Goal: Find specific page/section

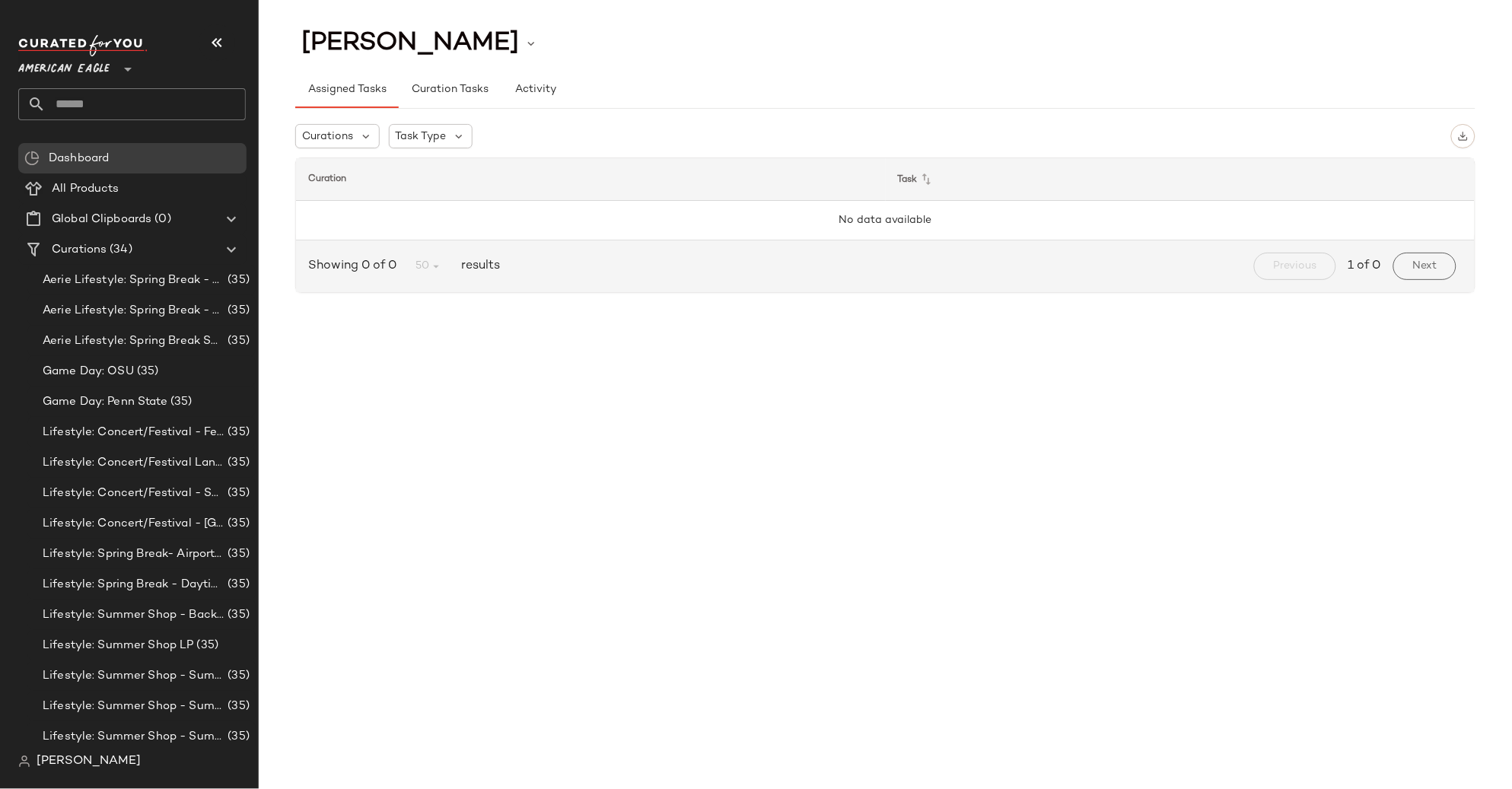
click at [129, 72] on icon at bounding box center [127, 68] width 18 height 18
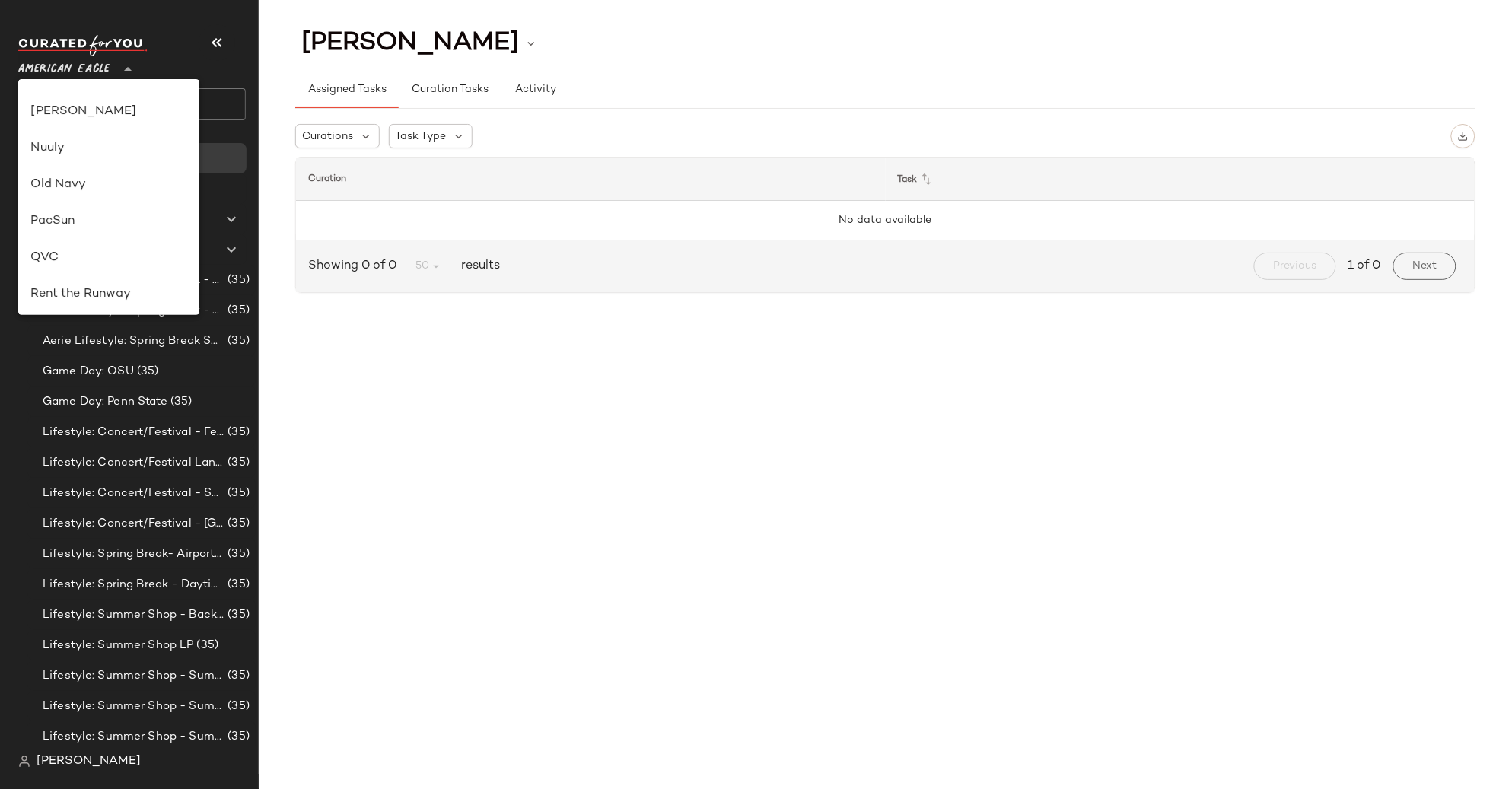
scroll to position [459, 0]
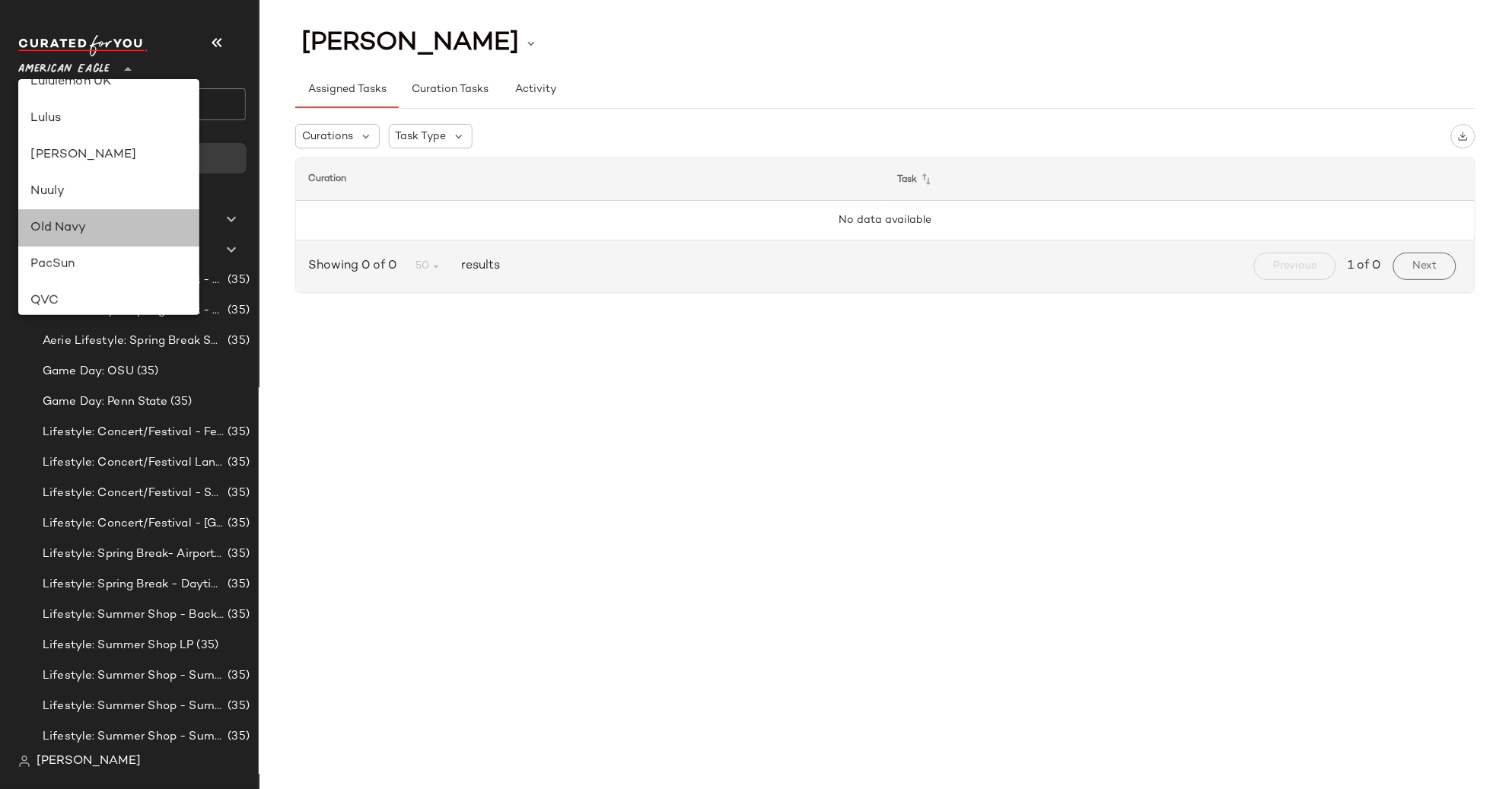
click at [117, 226] on div "Old Navy" at bounding box center [108, 227] width 156 height 18
type input "**"
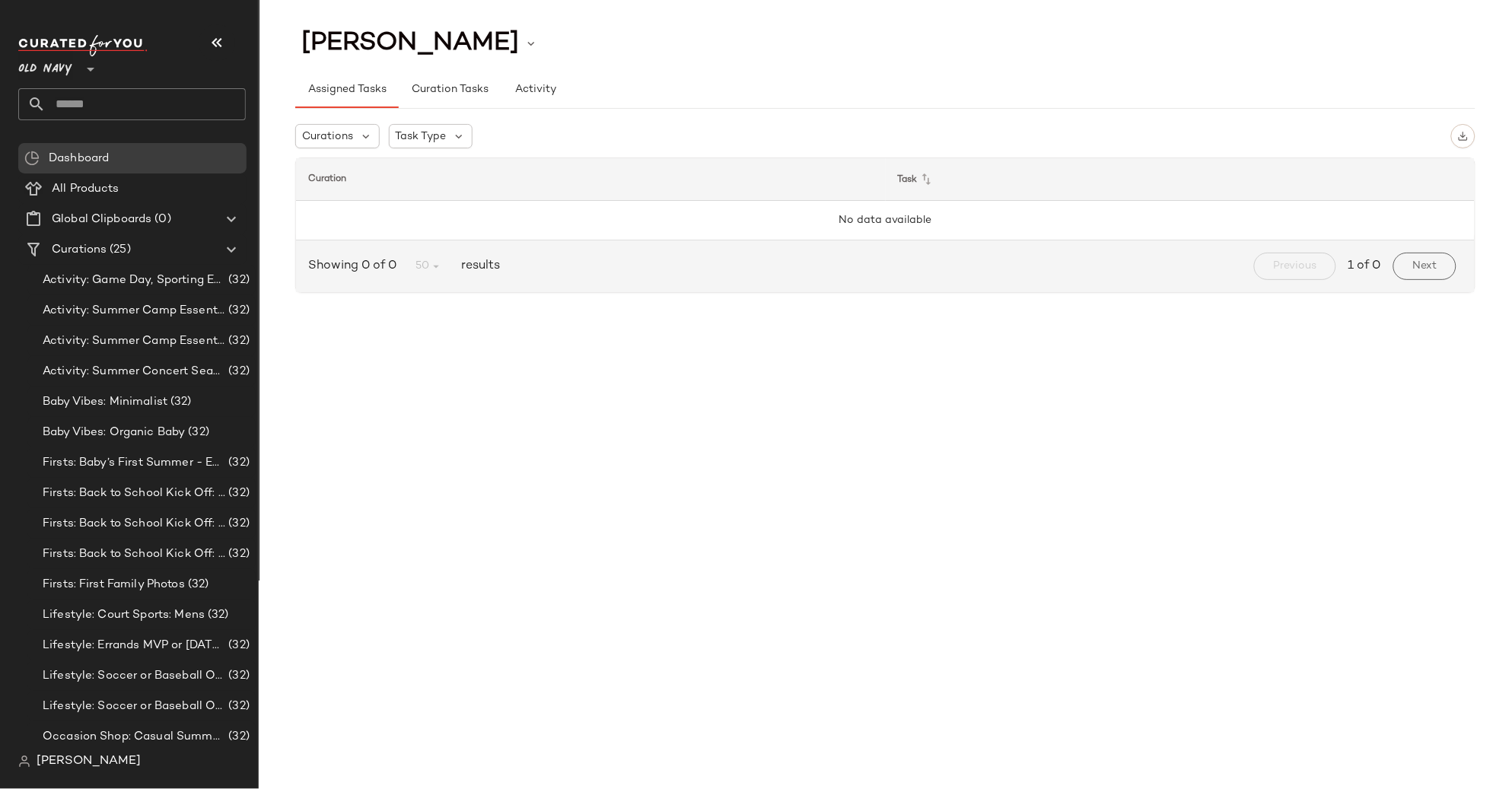
click at [91, 72] on icon at bounding box center [90, 68] width 18 height 18
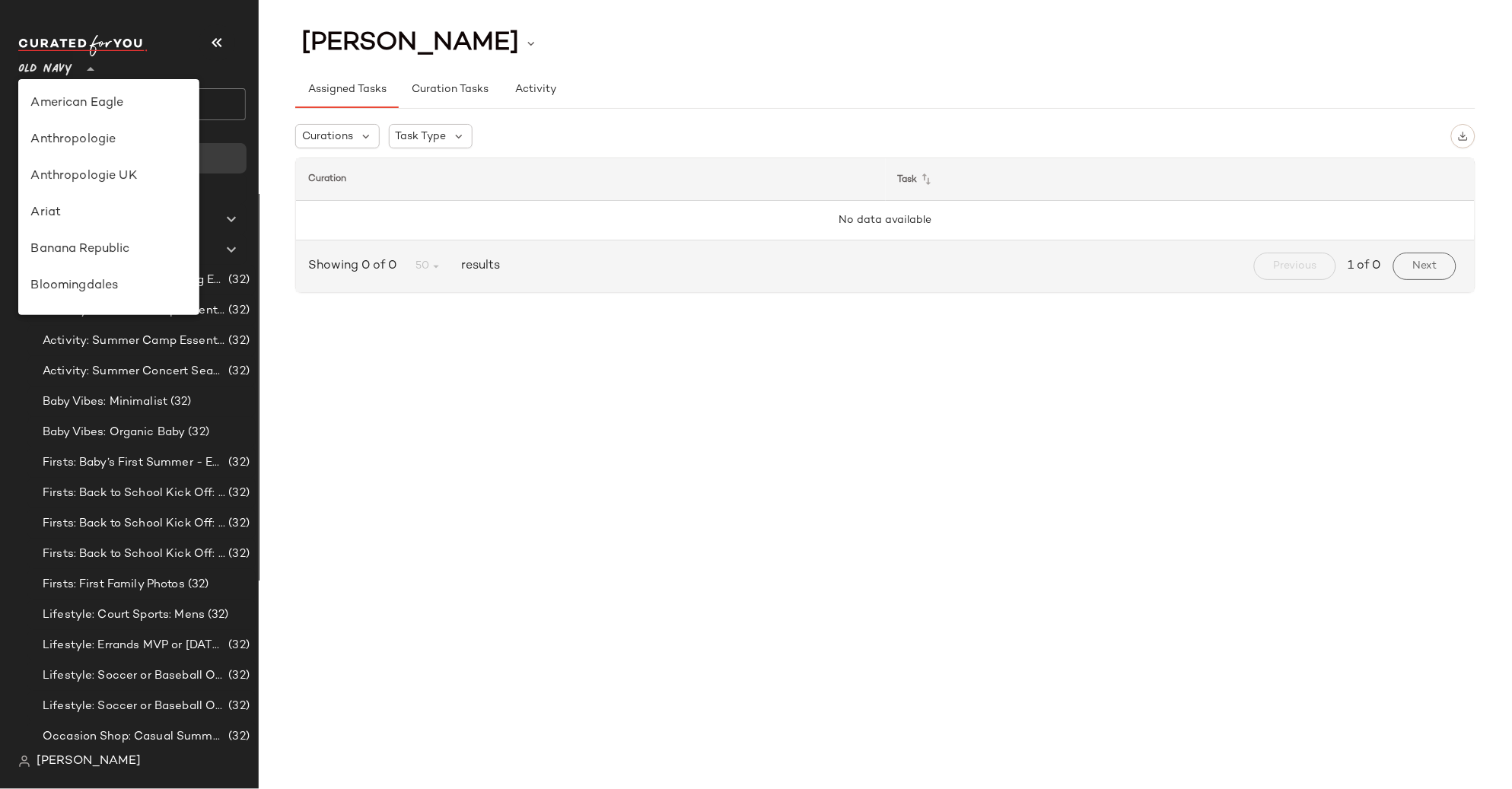
scroll to position [583, 0]
click at [73, 108] on div "Old Navy" at bounding box center [108, 103] width 156 height 18
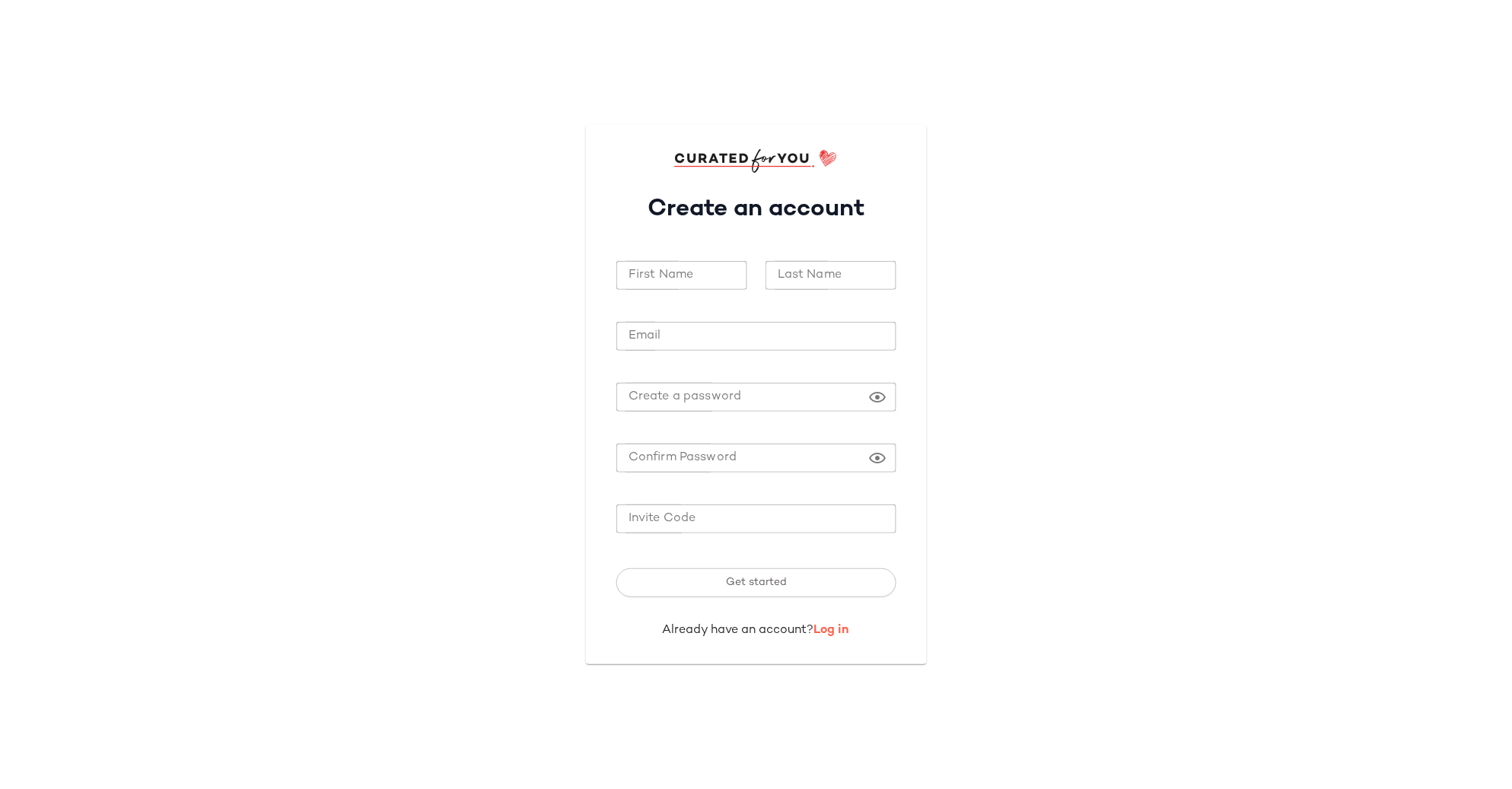
click at [835, 626] on link "Log in" at bounding box center [832, 629] width 36 height 13
